Goal: Task Accomplishment & Management: Manage account settings

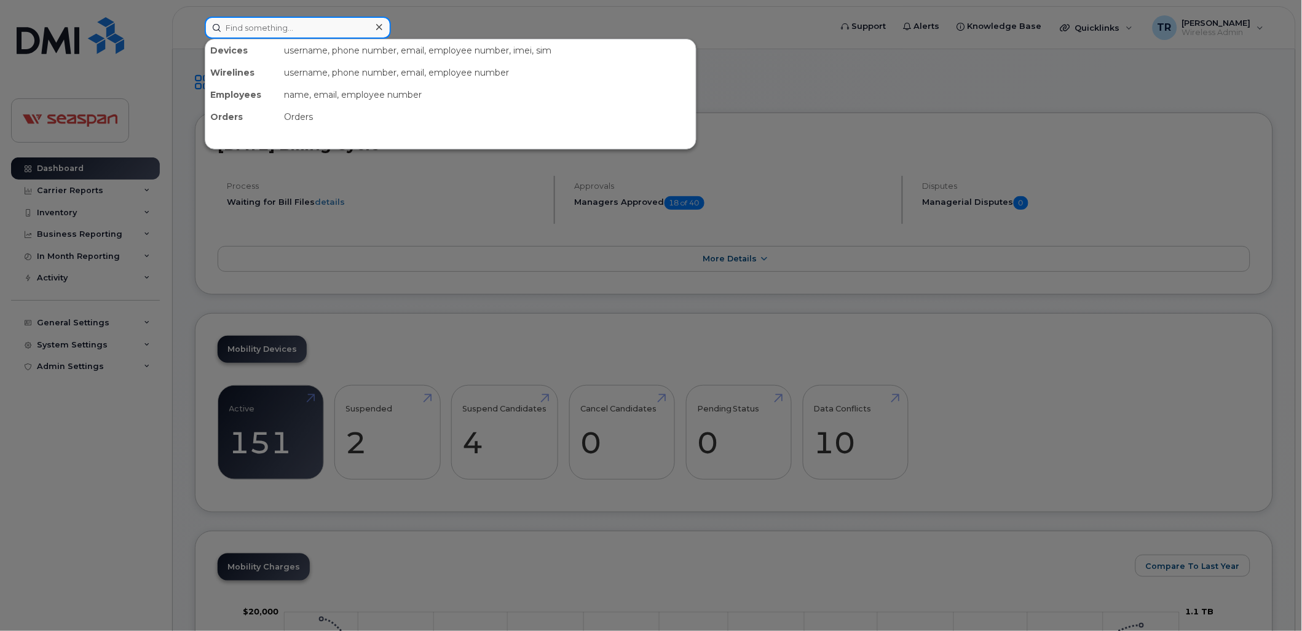
click at [301, 27] on input at bounding box center [298, 28] width 186 height 22
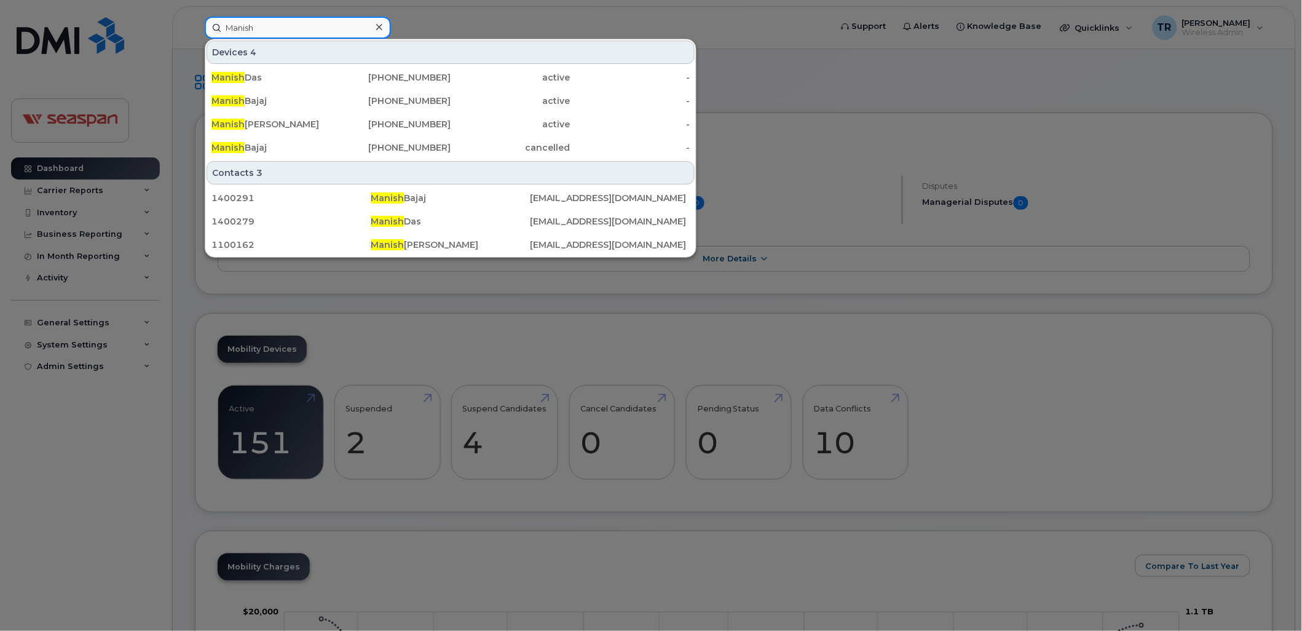
type input "Manish"
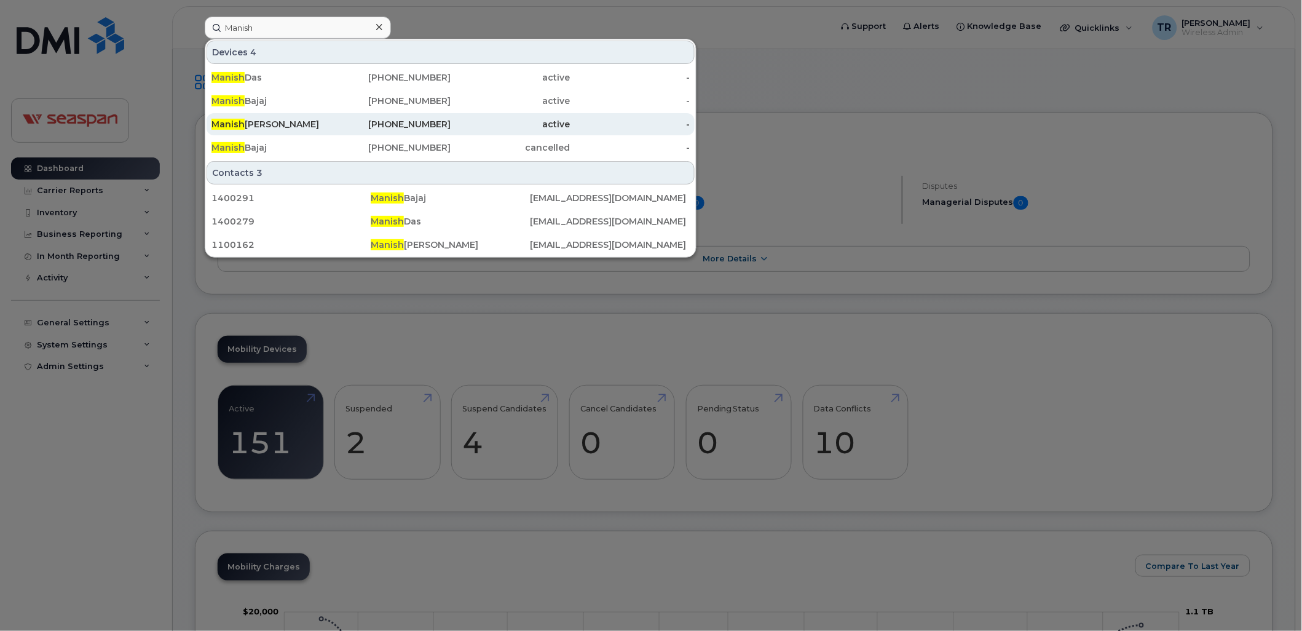
click at [259, 124] on div "Manish Kumar" at bounding box center [271, 124] width 120 height 12
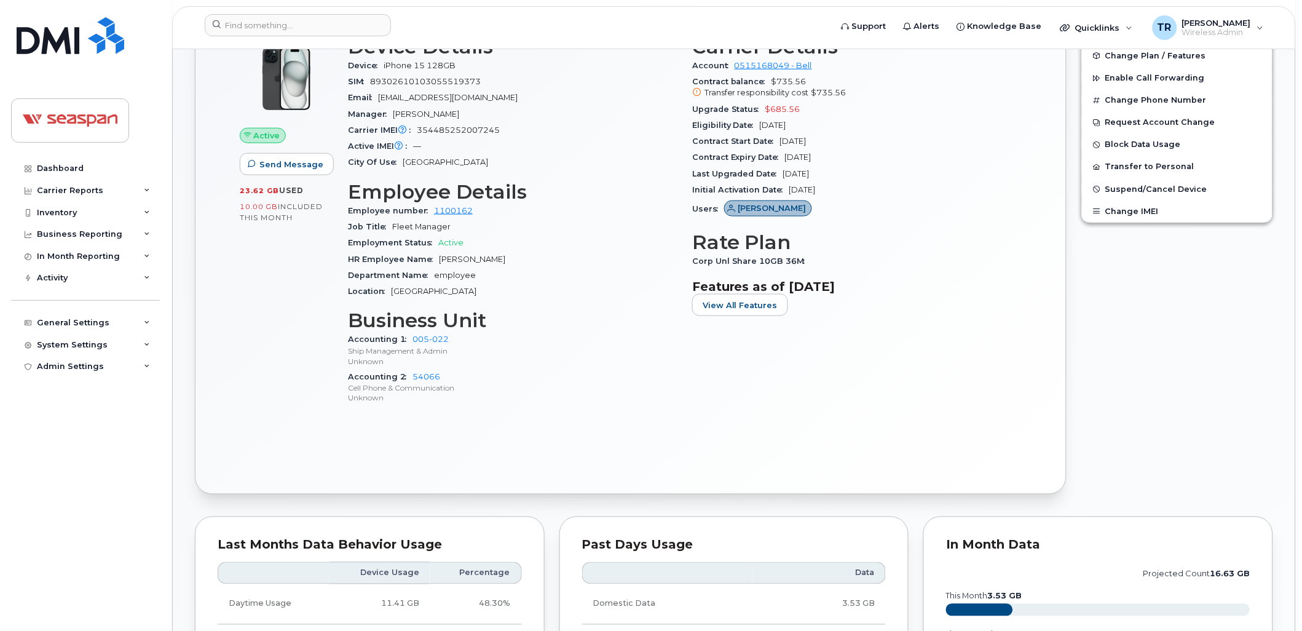
scroll to position [182, 0]
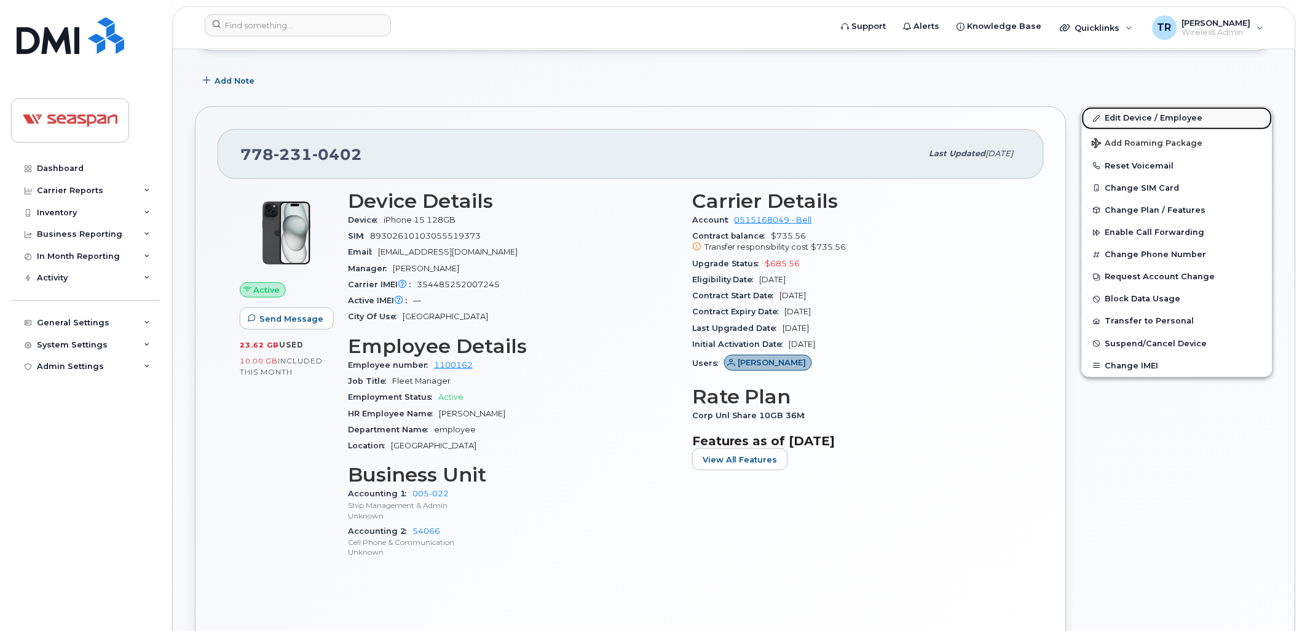
click at [1148, 112] on link "Edit Device / Employee" at bounding box center [1177, 118] width 191 height 22
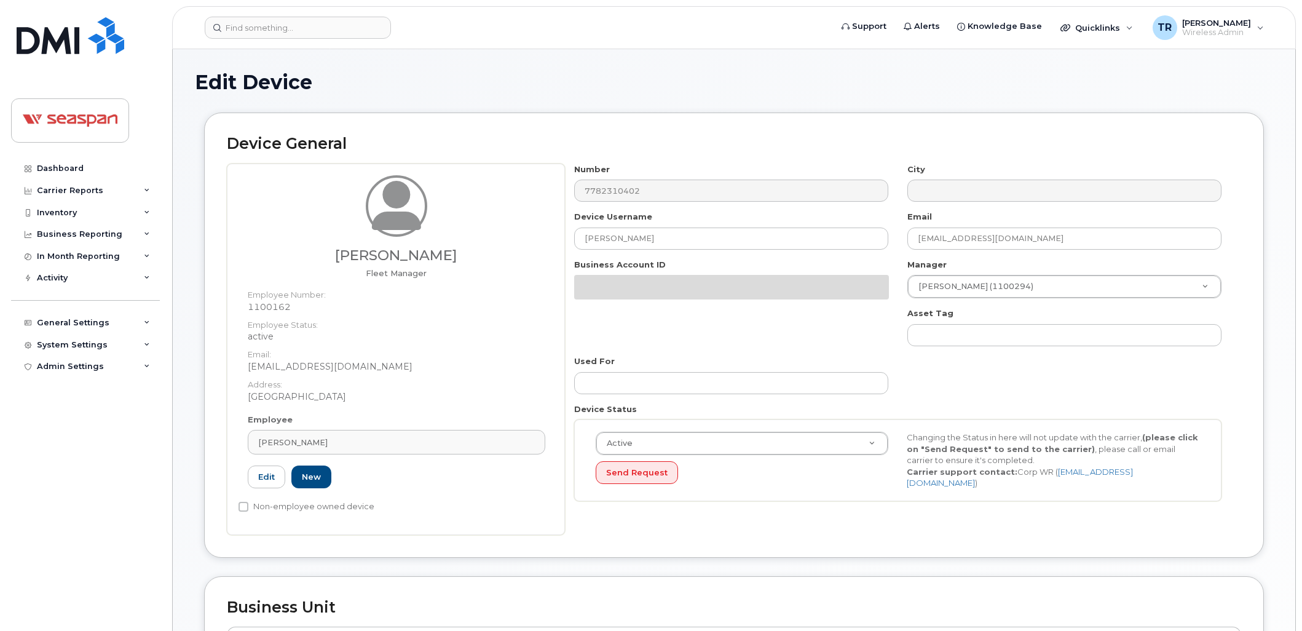
select select "16952"
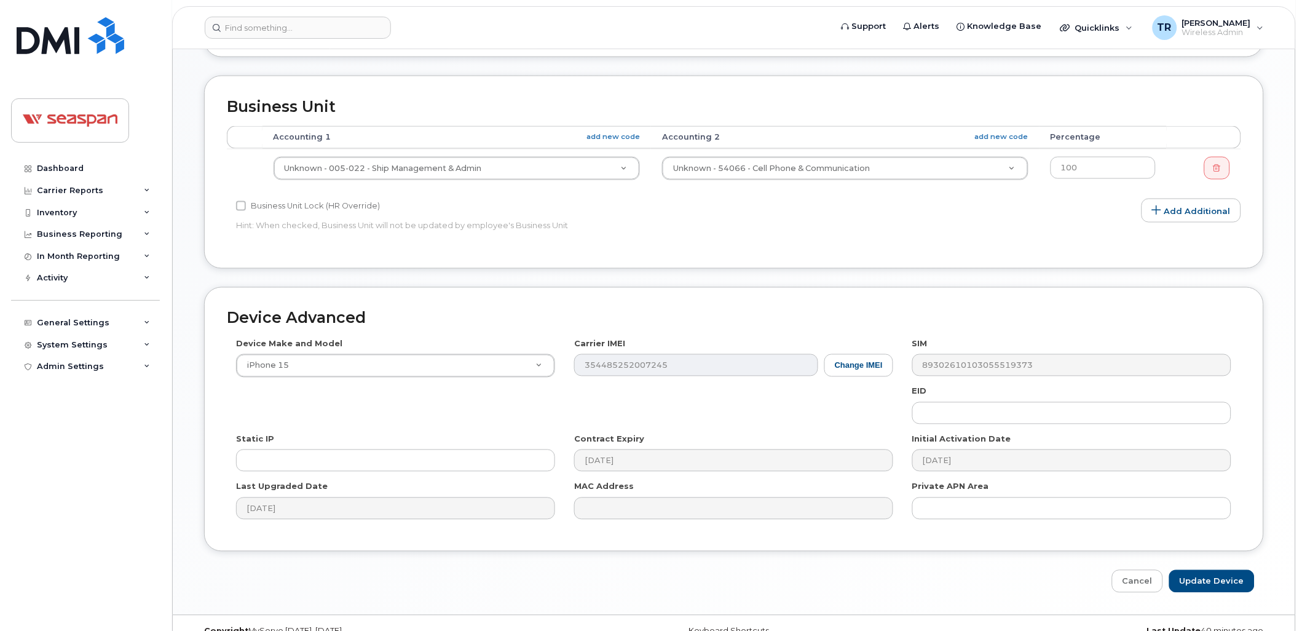
scroll to position [524, 0]
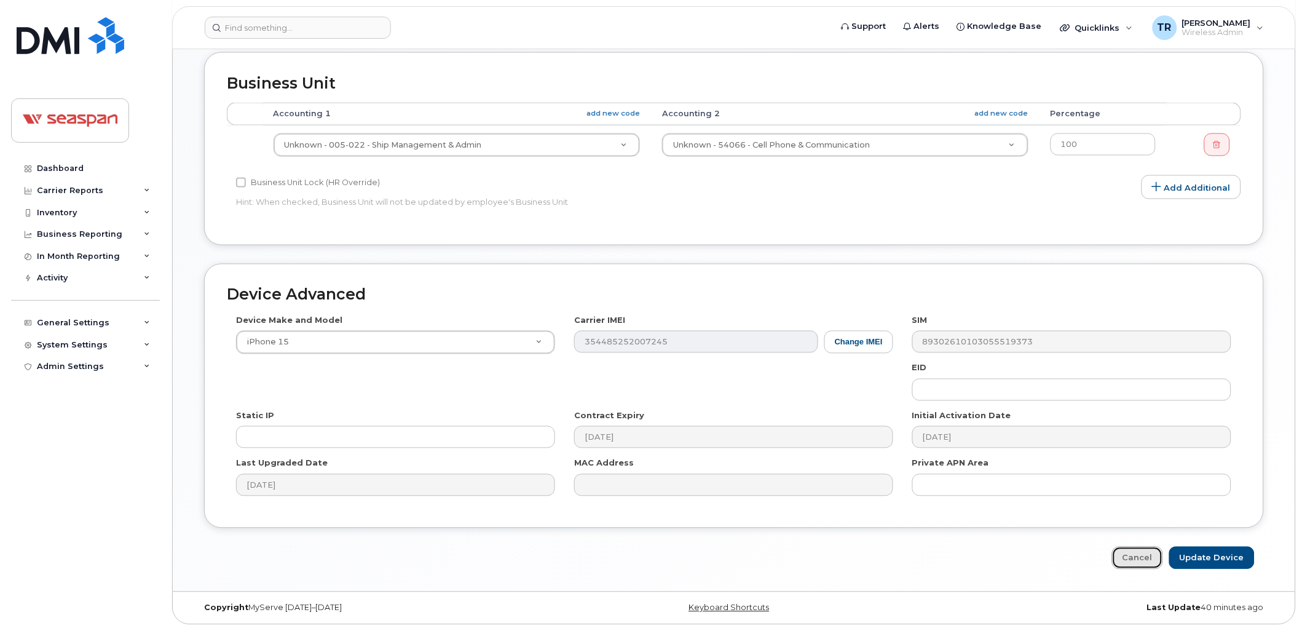
click at [1138, 554] on link "Cancel" at bounding box center [1137, 557] width 51 height 23
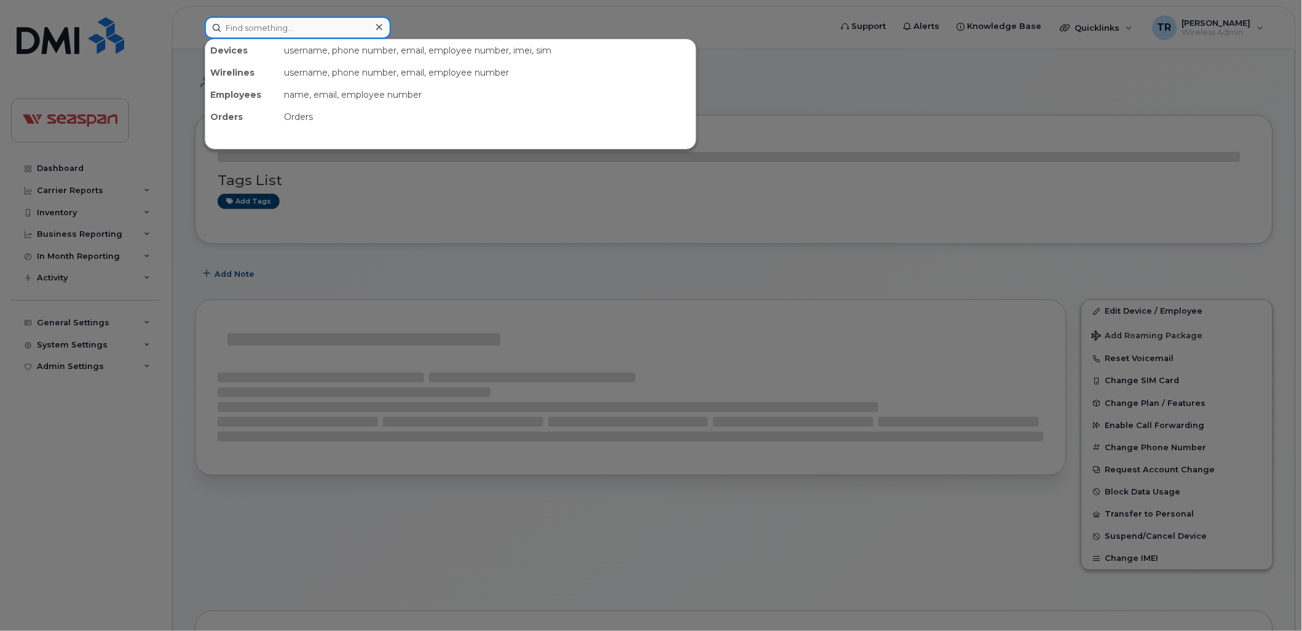
click at [277, 25] on input at bounding box center [298, 28] width 186 height 22
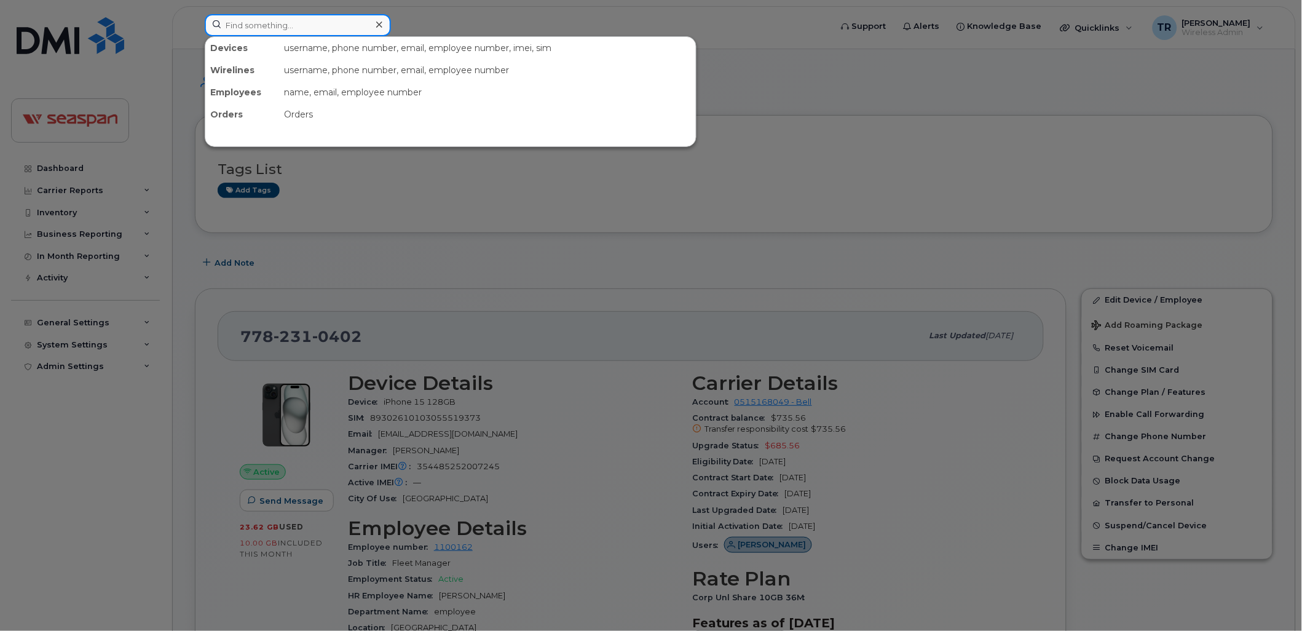
paste input "SSML-All Vessels"
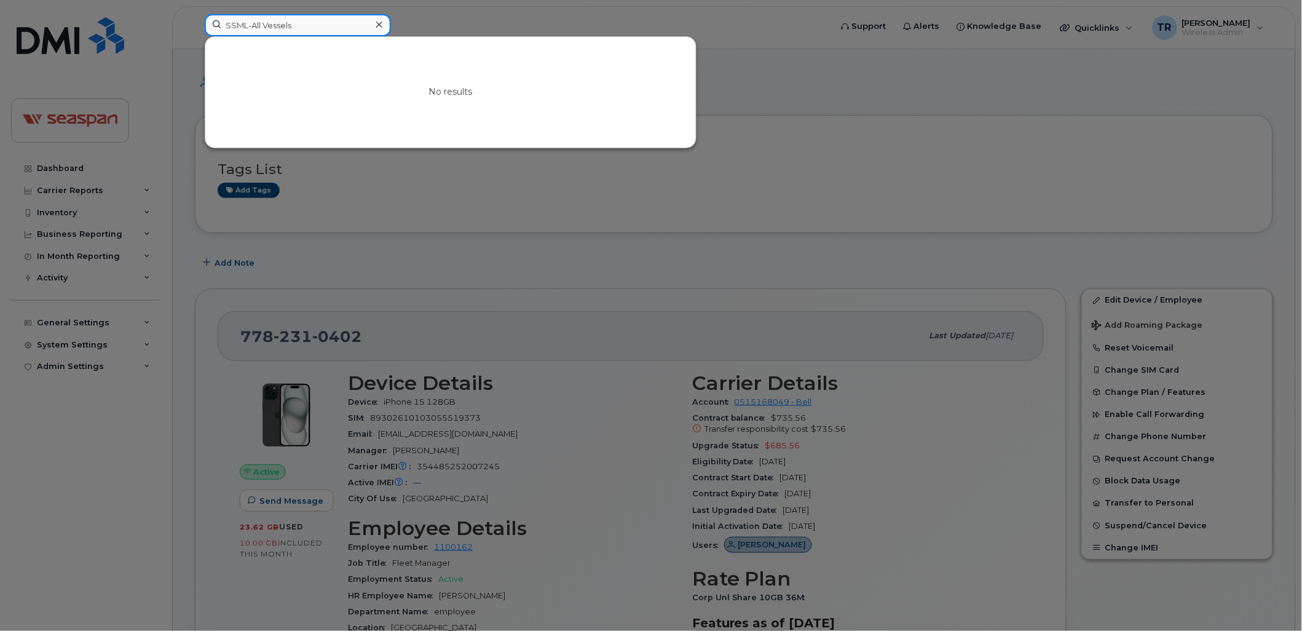
drag, startPoint x: 320, startPoint y: 22, endPoint x: 171, endPoint y: 25, distance: 149.4
click at [195, 25] on div "SSML-All Vessels No results" at bounding box center [514, 27] width 638 height 27
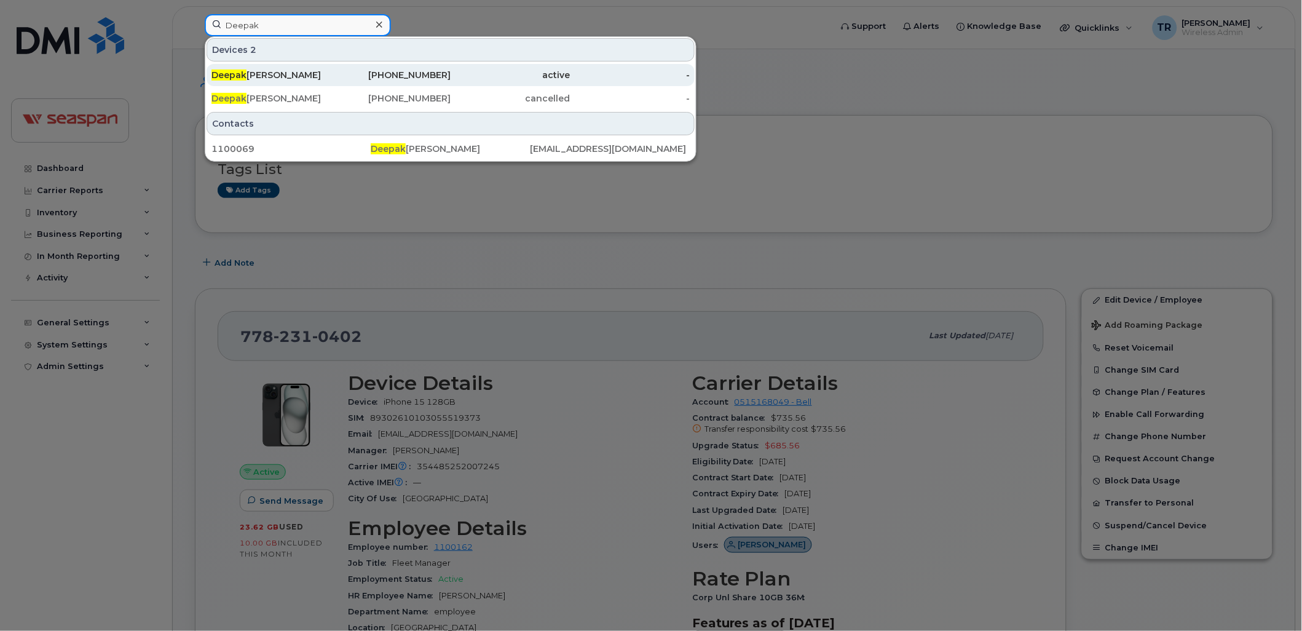
type input "Deepak"
click at [331, 68] on div "Deepak Jhamb" at bounding box center [391, 75] width 120 height 22
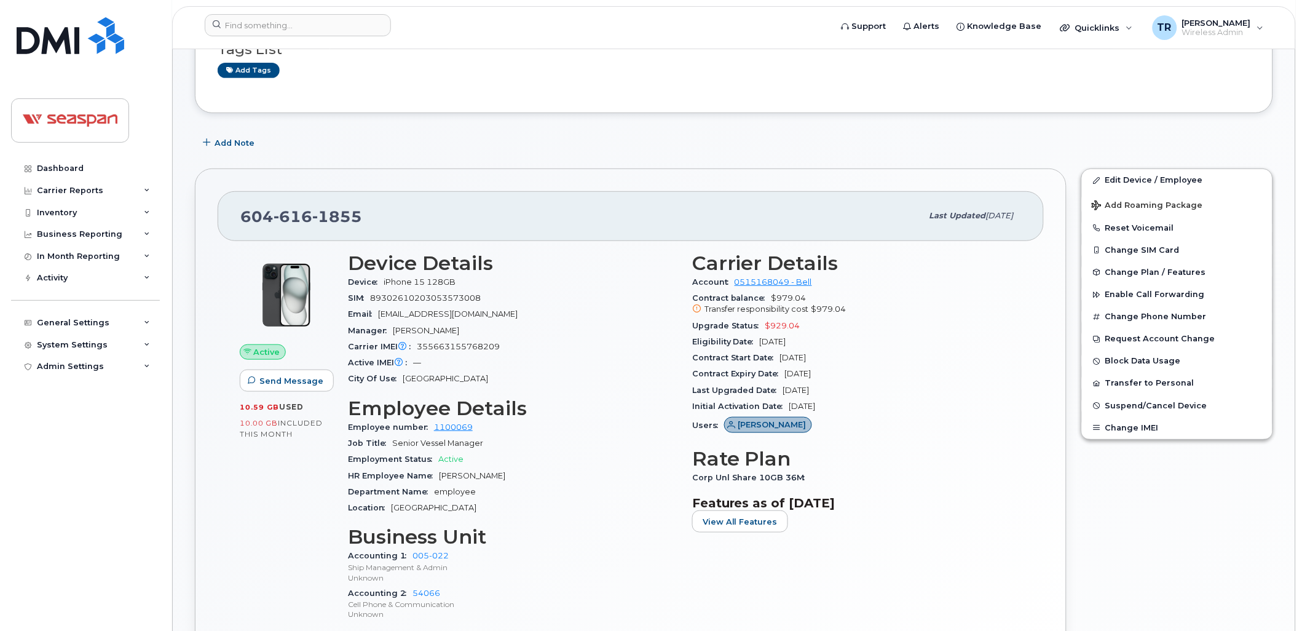
scroll to position [136, 0]
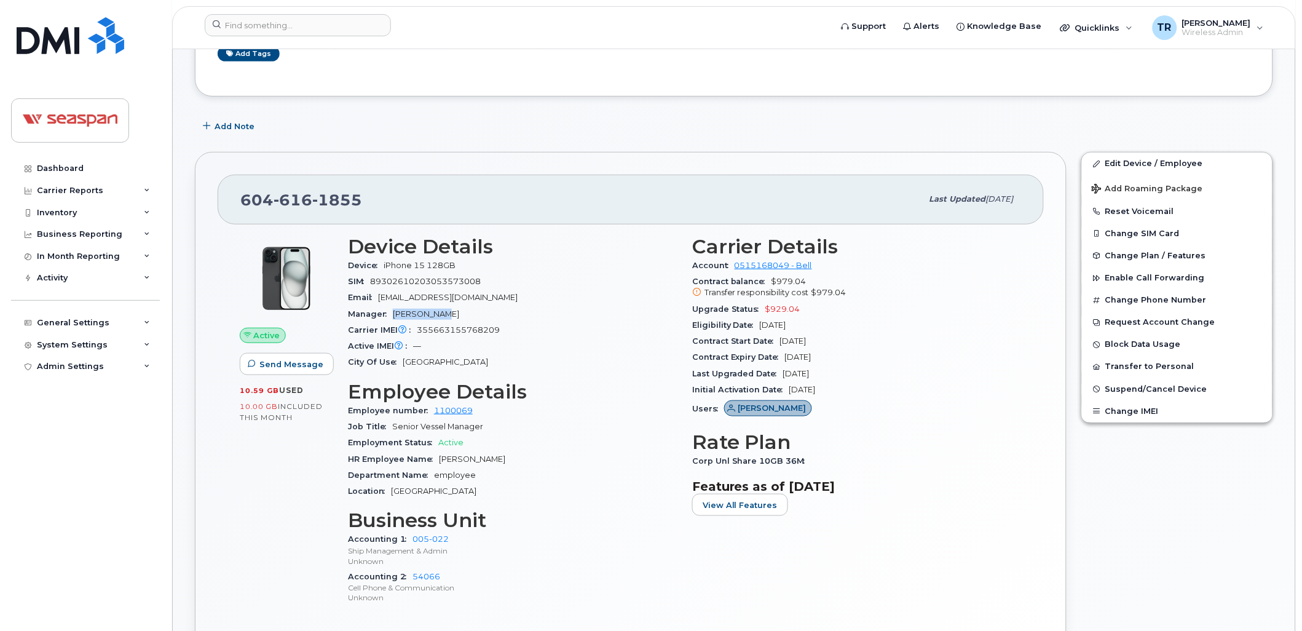
drag, startPoint x: 441, startPoint y: 312, endPoint x: 392, endPoint y: 310, distance: 49.2
click at [392, 310] on div "Manager [PERSON_NAME]" at bounding box center [512, 314] width 329 height 16
drag, startPoint x: 392, startPoint y: 310, endPoint x: 456, endPoint y: 314, distance: 63.4
click at [456, 314] on div "Manager [PERSON_NAME]" at bounding box center [512, 314] width 329 height 16
click at [1122, 163] on link "Edit Device / Employee" at bounding box center [1177, 163] width 191 height 22
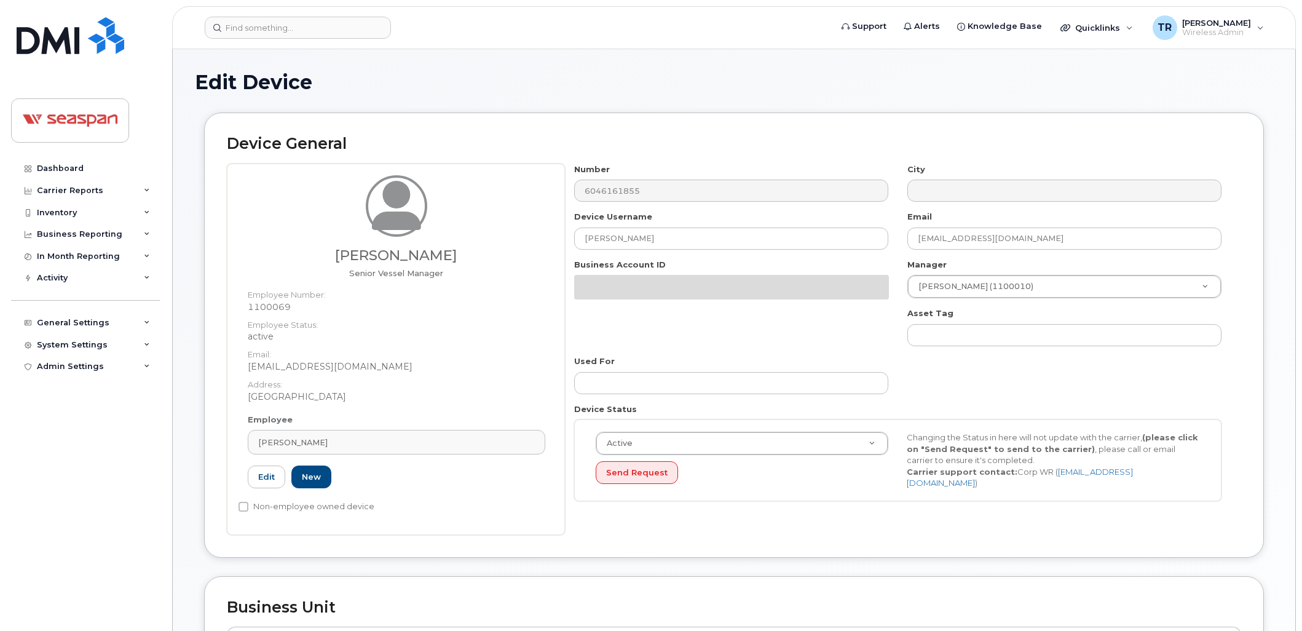
select select "16952"
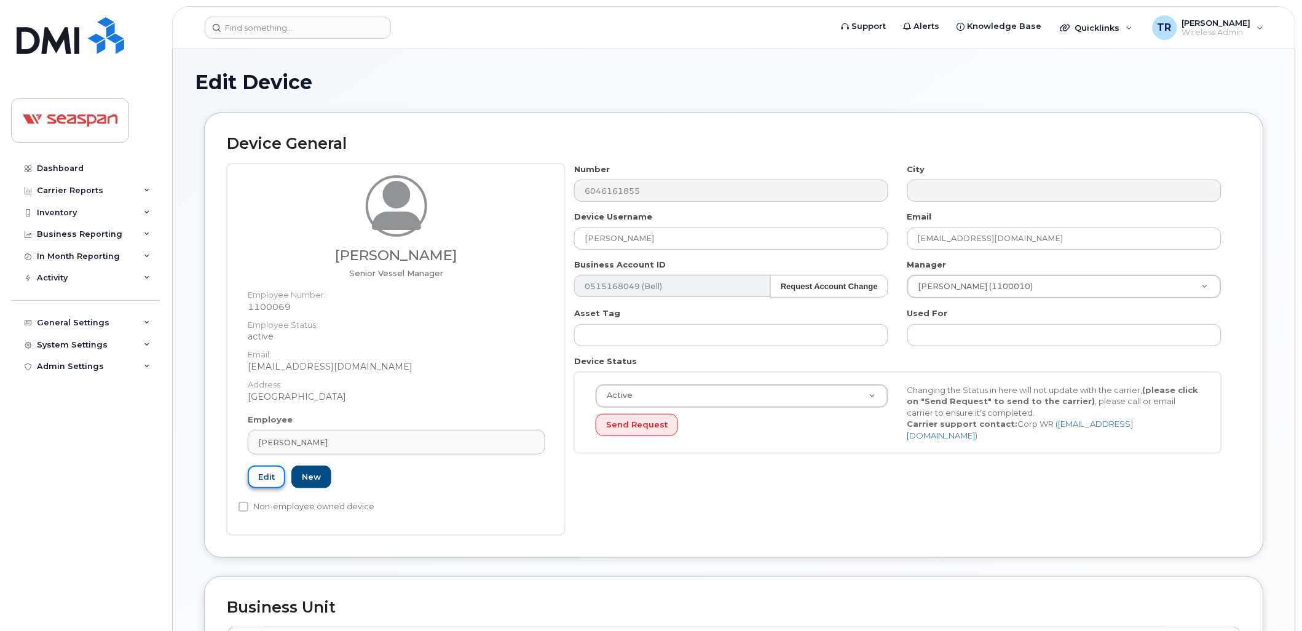
click at [251, 476] on link "Edit" at bounding box center [266, 476] width 37 height 23
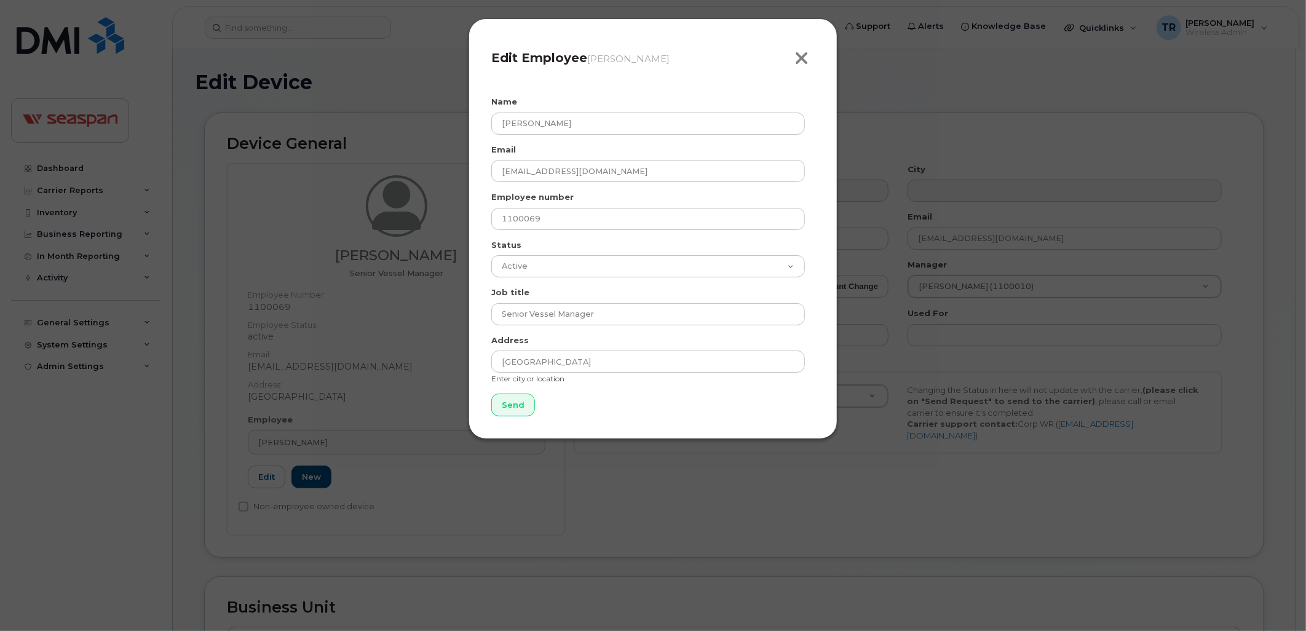
click at [807, 51] on icon "button" at bounding box center [801, 58] width 14 height 18
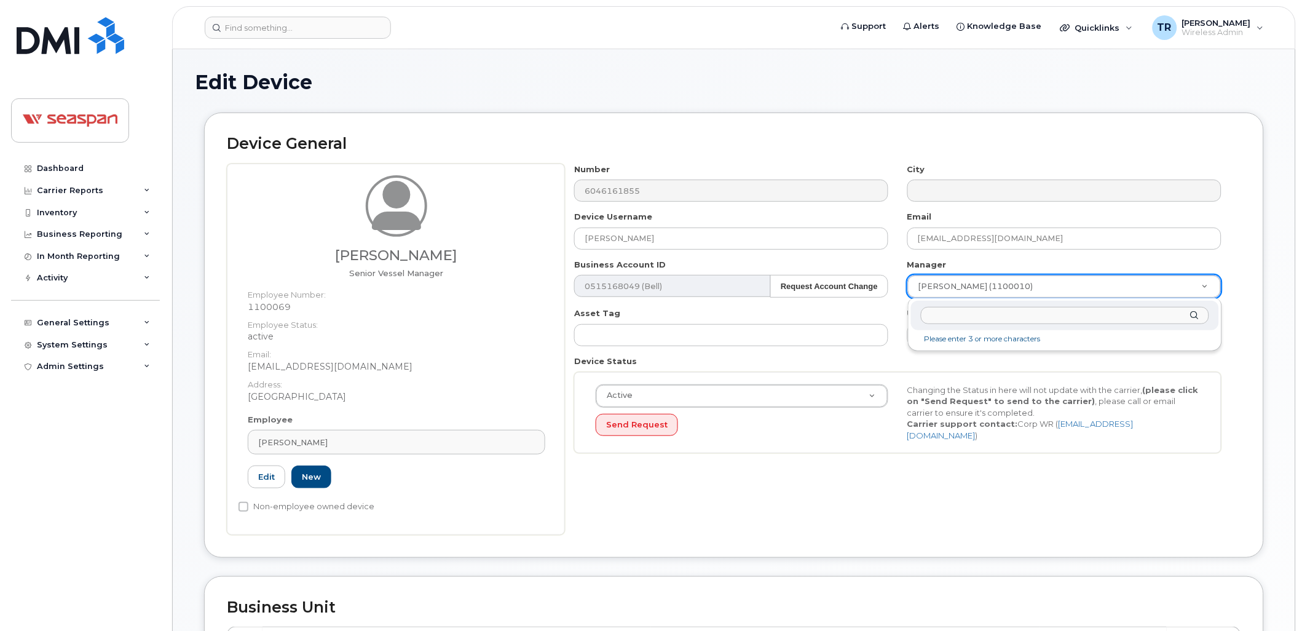
click at [986, 314] on input "text" at bounding box center [1065, 316] width 288 height 18
type input "Manish"
type input "1660349"
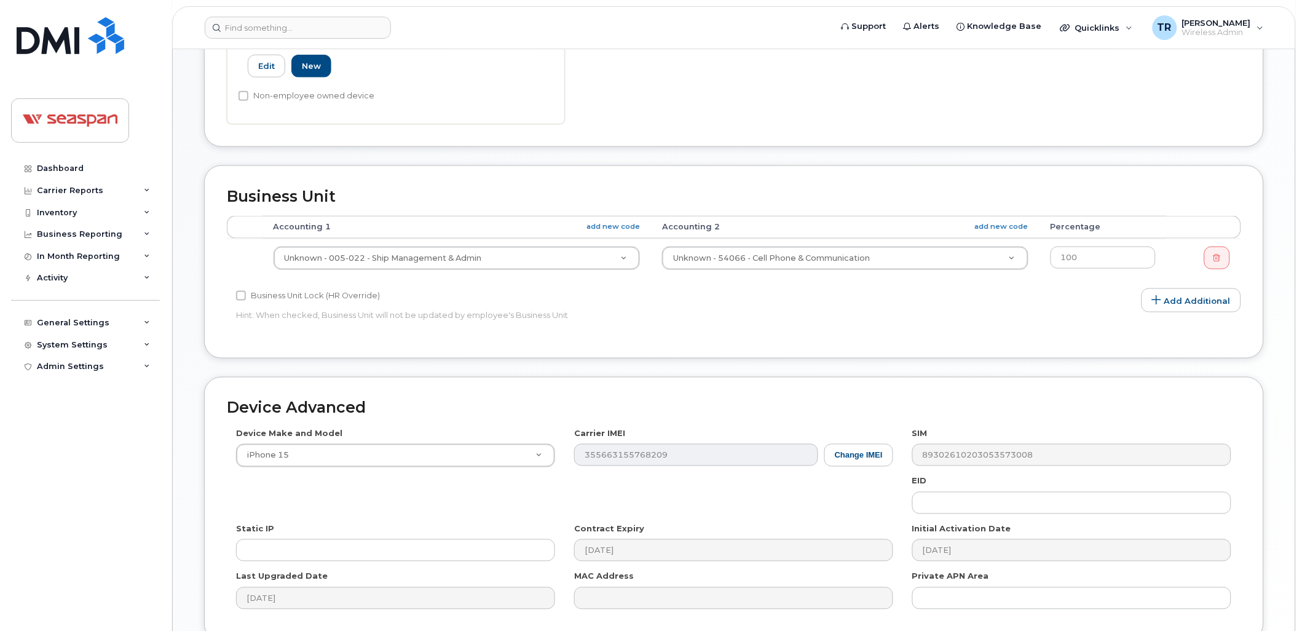
scroll to position [524, 0]
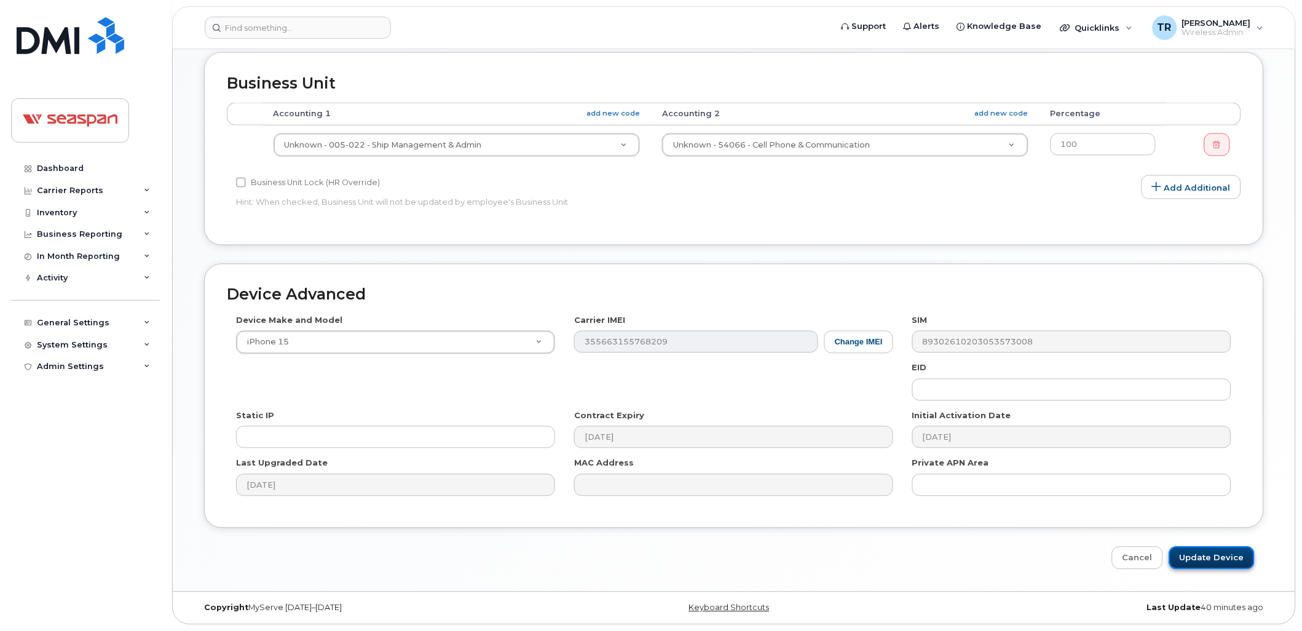
click at [1202, 554] on input "Update Device" at bounding box center [1211, 557] width 85 height 23
type input "Saving..."
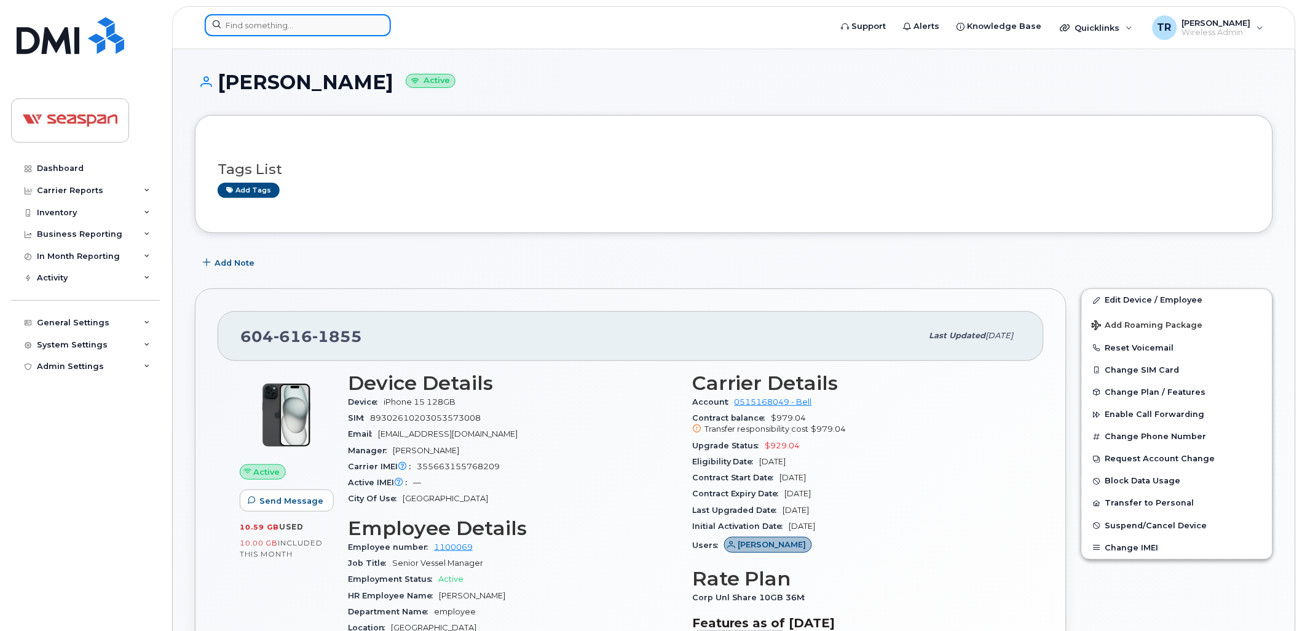
click at [293, 18] on input at bounding box center [298, 25] width 186 height 22
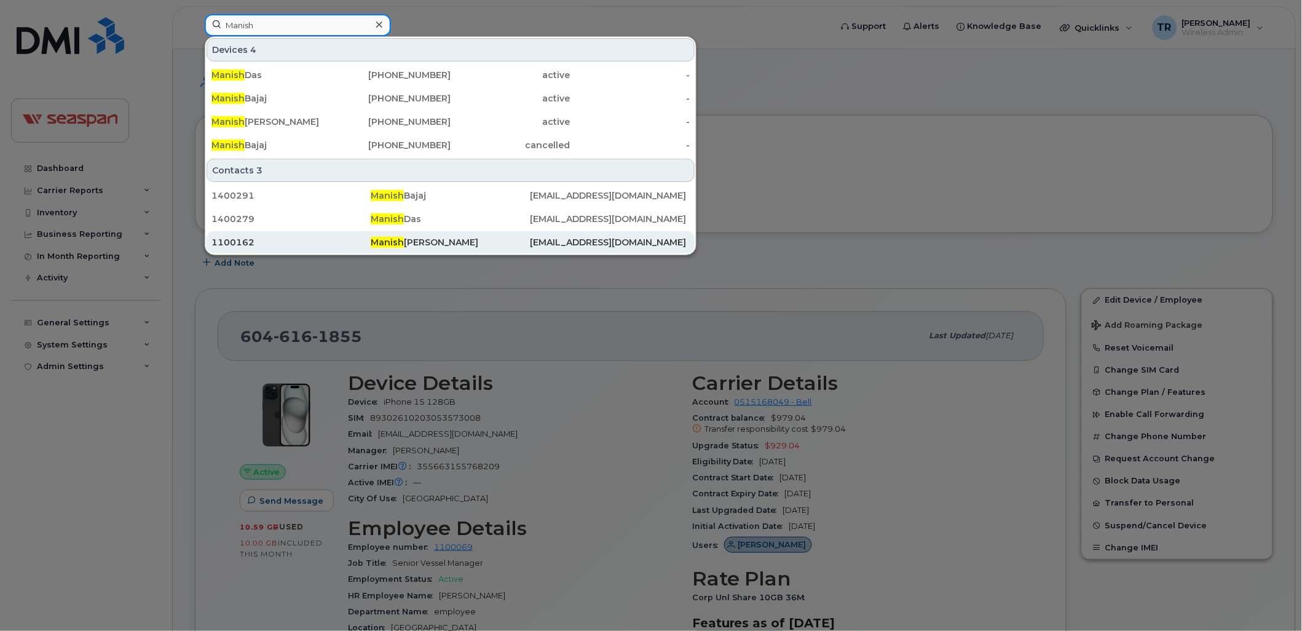
type input "Manish"
click at [293, 239] on div "1100162" at bounding box center [290, 242] width 159 height 12
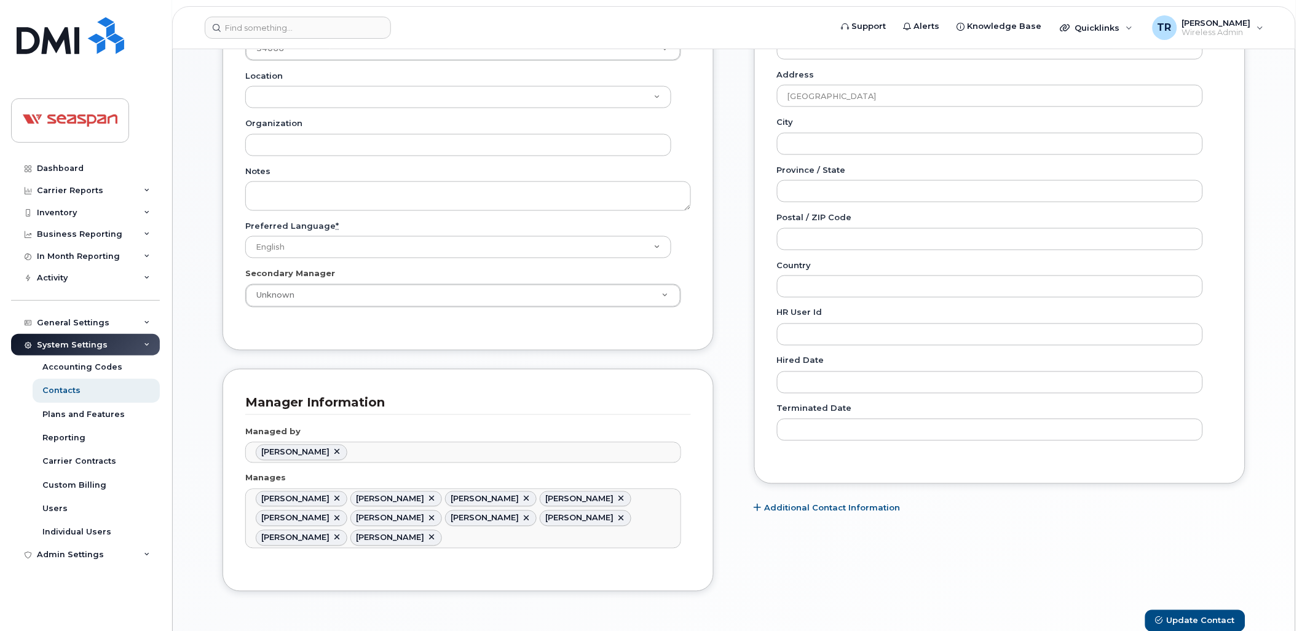
scroll to position [500, 0]
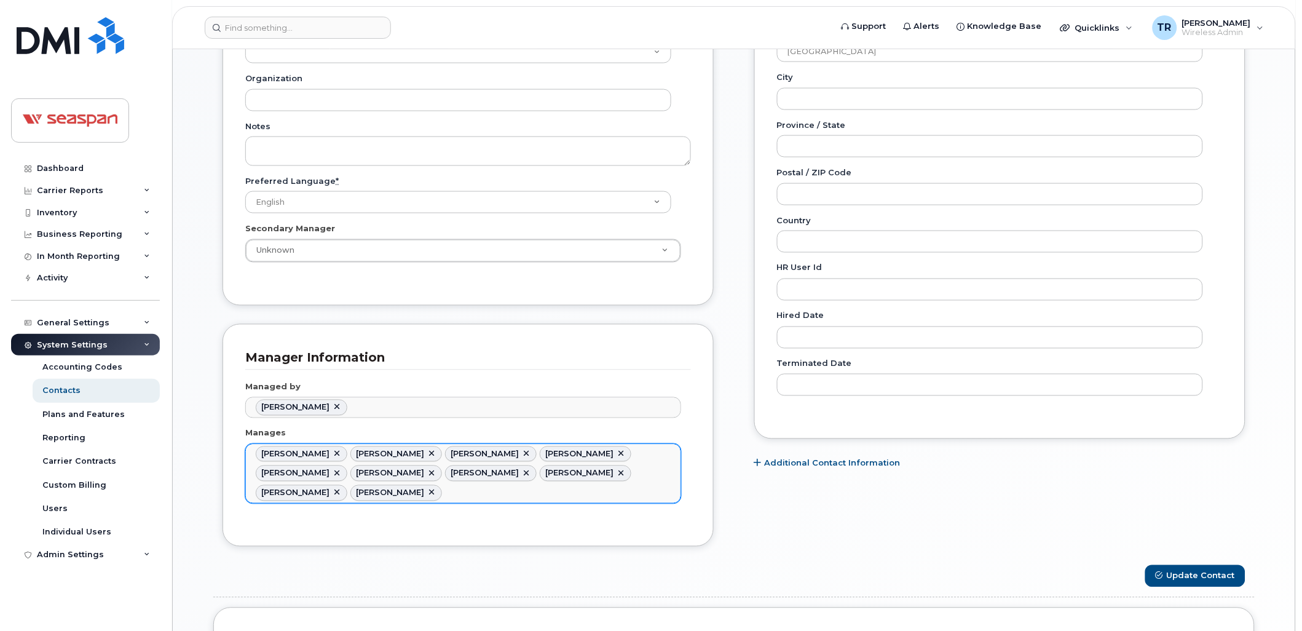
click at [453, 486] on ul "Abhilash Chavvakula Arash Rahimiparvar Chandan Gujral Deepak Jhamb Harjit Singh…" at bounding box center [463, 473] width 435 height 58
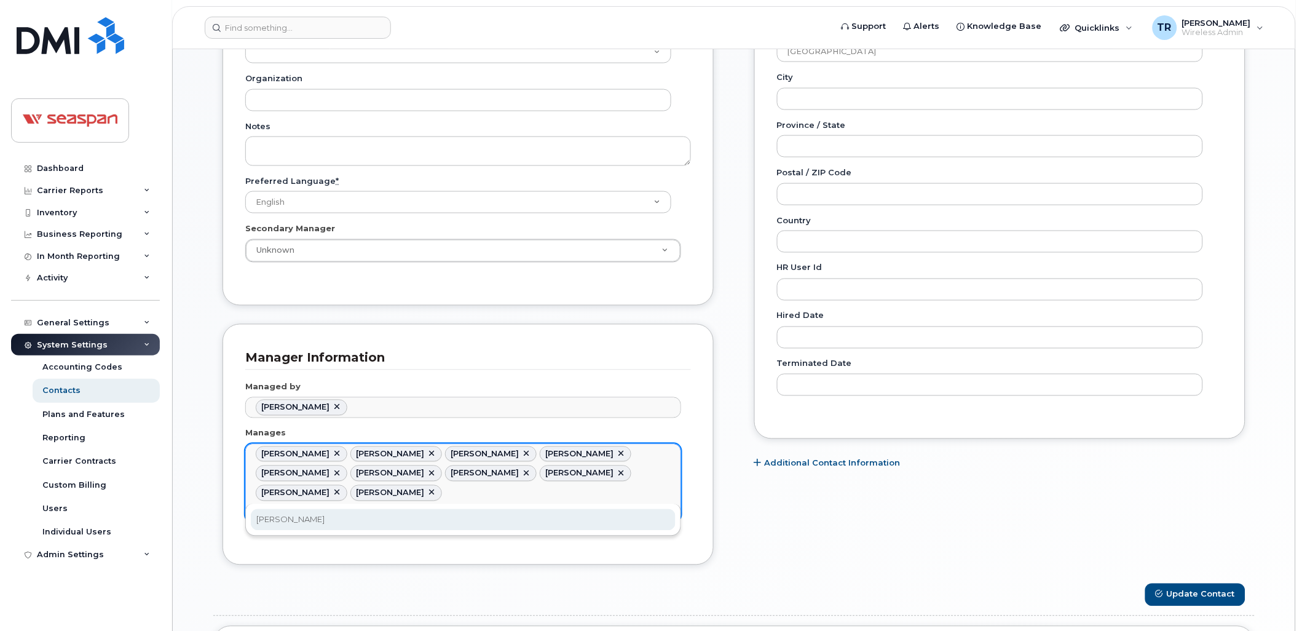
type input "Deepak"
type input "2006935,2364304,2364302,2006961,2364301,2006984,2006991,2088539,2007014,2007025…"
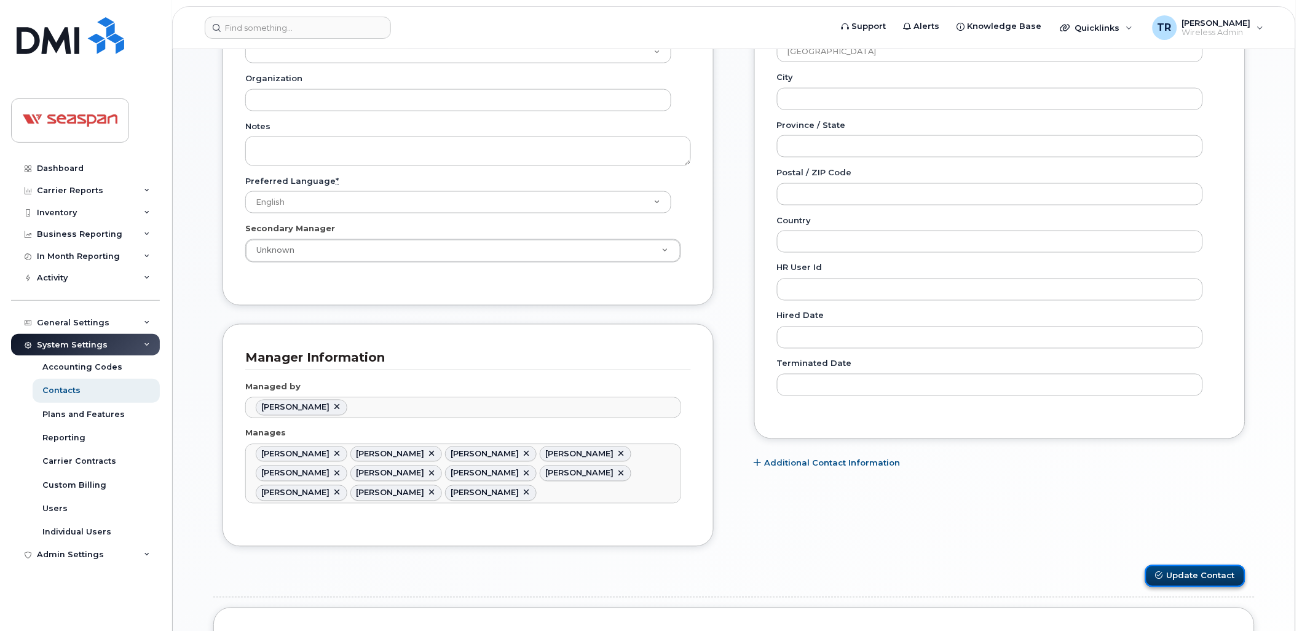
click at [1169, 572] on button "Update Contact" at bounding box center [1195, 576] width 100 height 23
click at [722, 529] on div "General Name * Manish Kumar Preferred Name Email mkumar@seaspancorp.com Roles M…" at bounding box center [468, 122] width 510 height 884
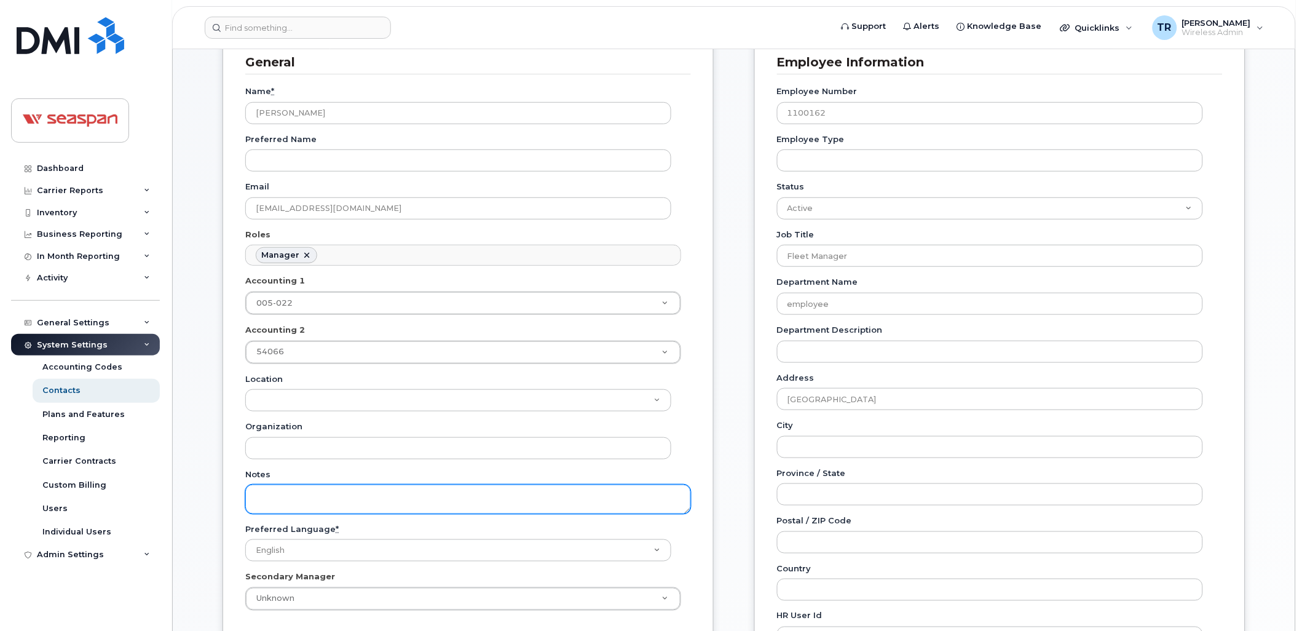
scroll to position [0, 0]
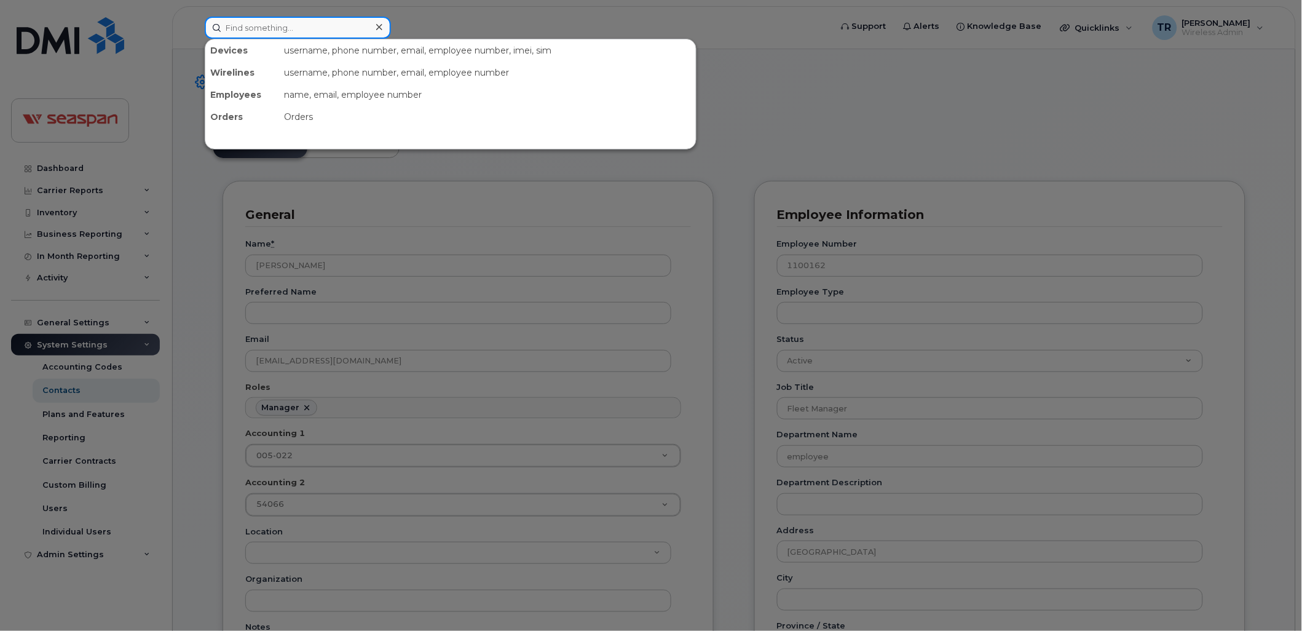
click at [259, 28] on input at bounding box center [298, 28] width 186 height 22
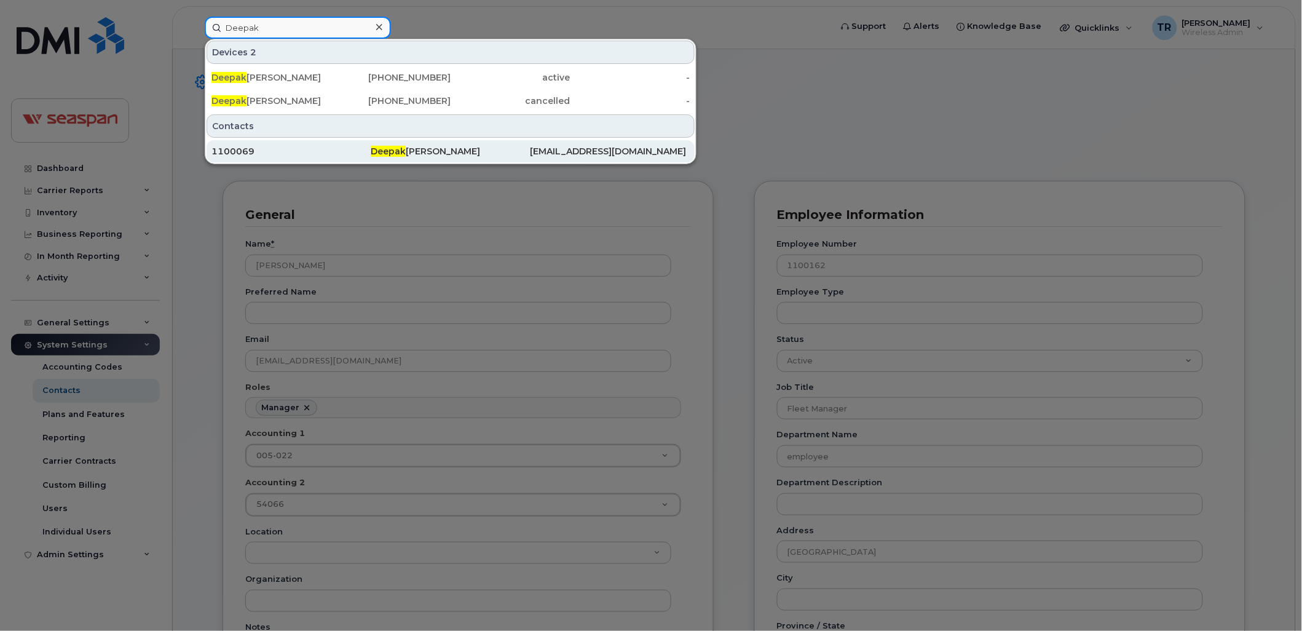
type input "Deepak"
click at [334, 145] on div "1100069" at bounding box center [290, 151] width 159 height 12
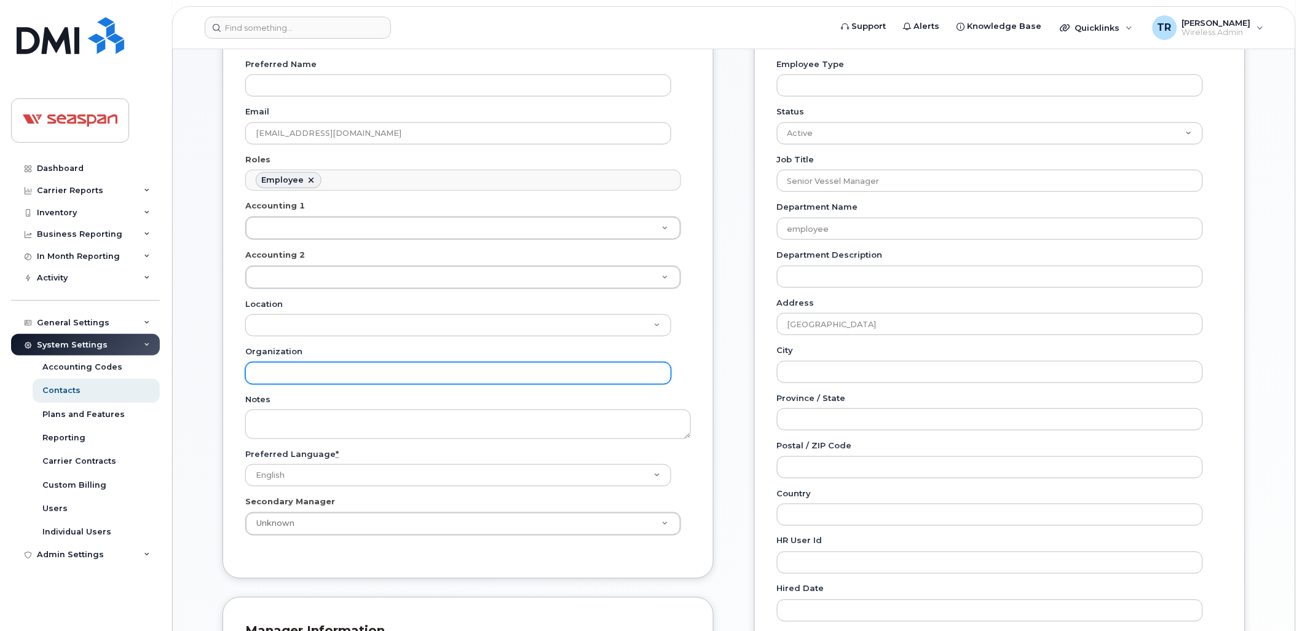
scroll to position [456, 0]
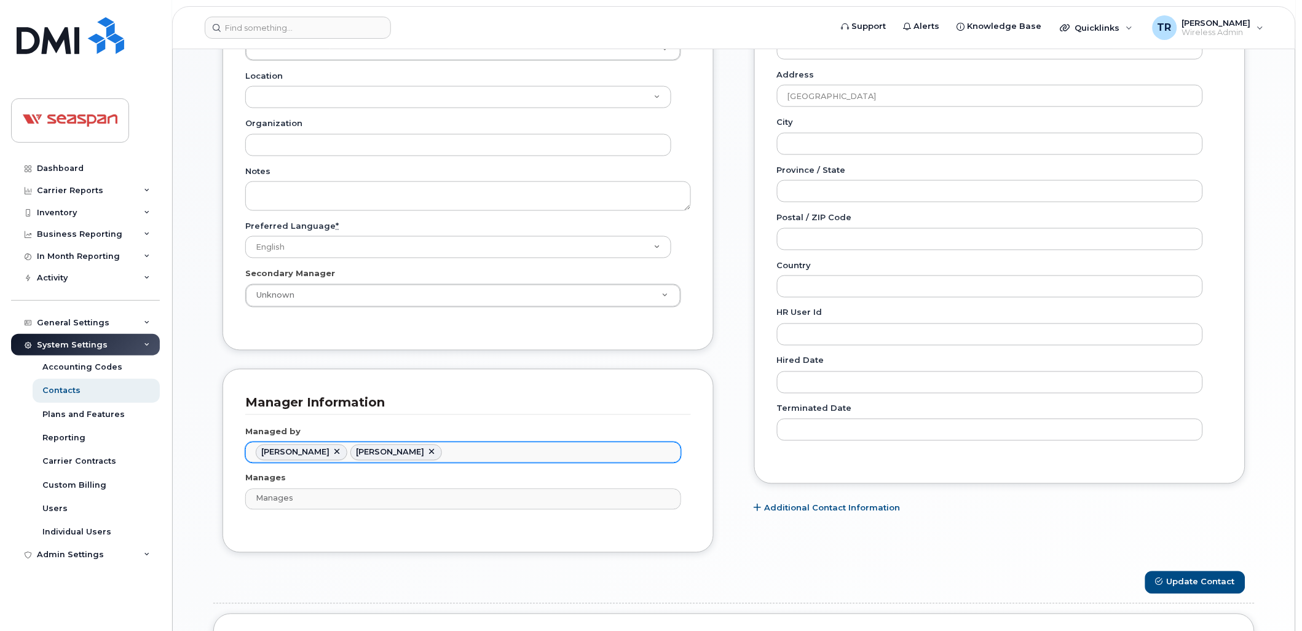
click at [332, 451] on link at bounding box center [337, 453] width 10 height 10
type input "1660349"
click at [1202, 579] on button "Update Contact" at bounding box center [1195, 582] width 100 height 23
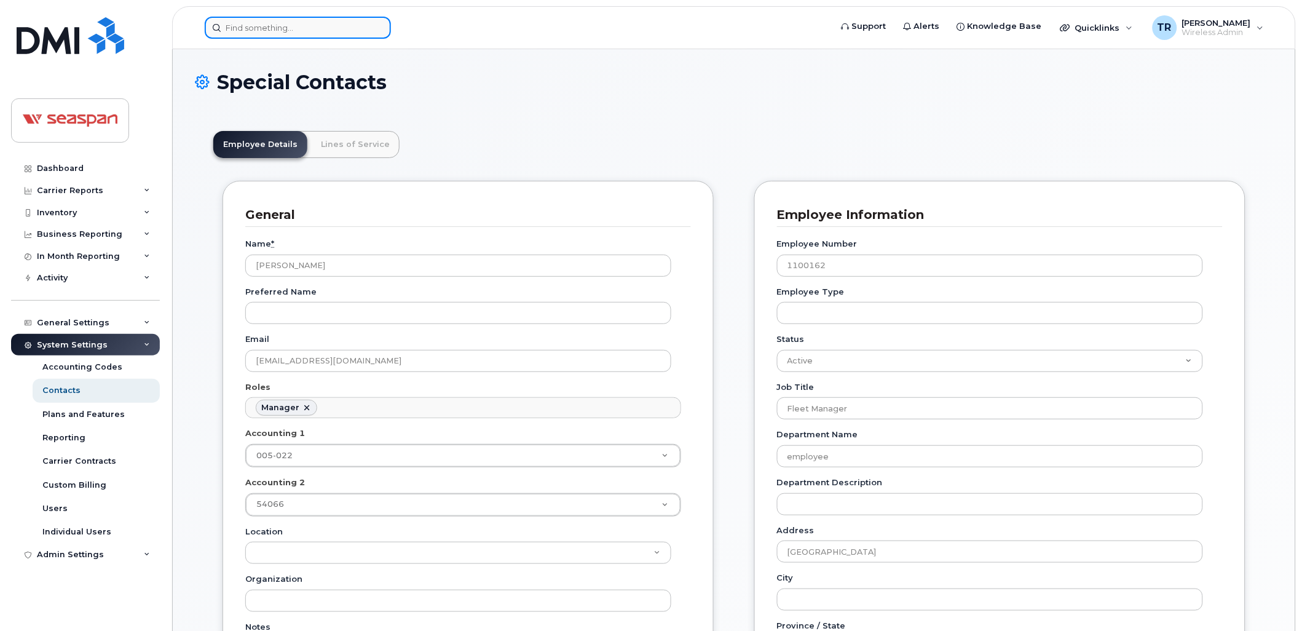
click at [271, 26] on input at bounding box center [298, 28] width 186 height 22
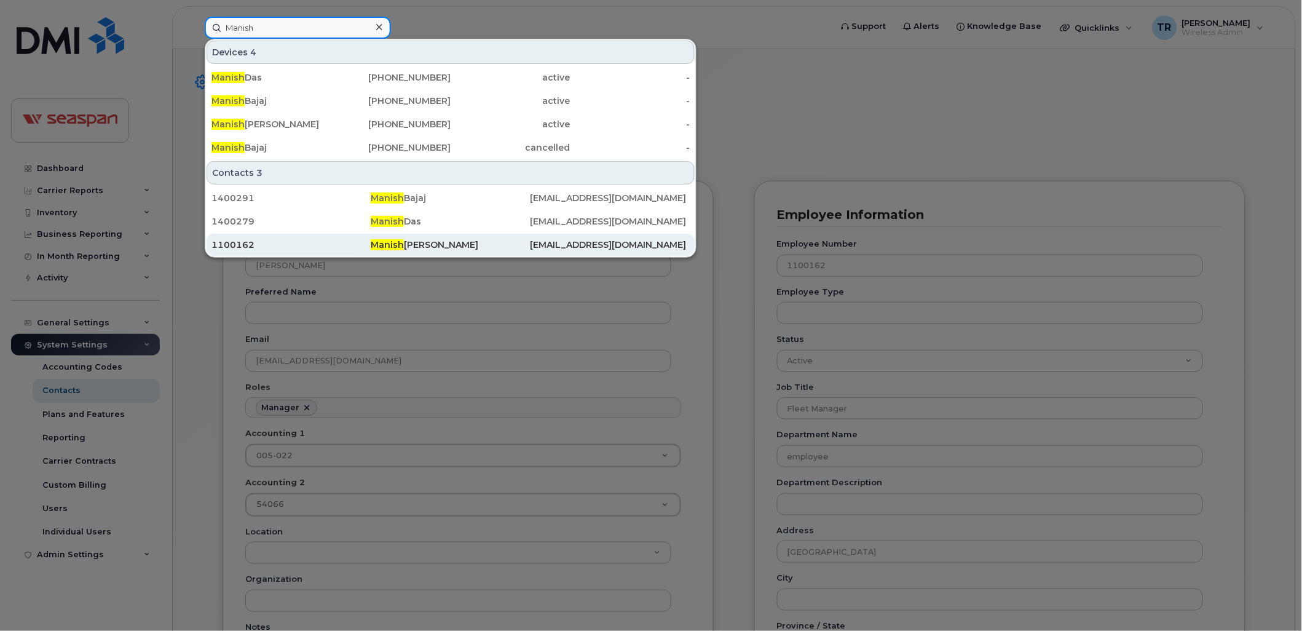
type input "Manish"
click at [272, 247] on div "1100162" at bounding box center [290, 245] width 159 height 12
